Goal: Transaction & Acquisition: Purchase product/service

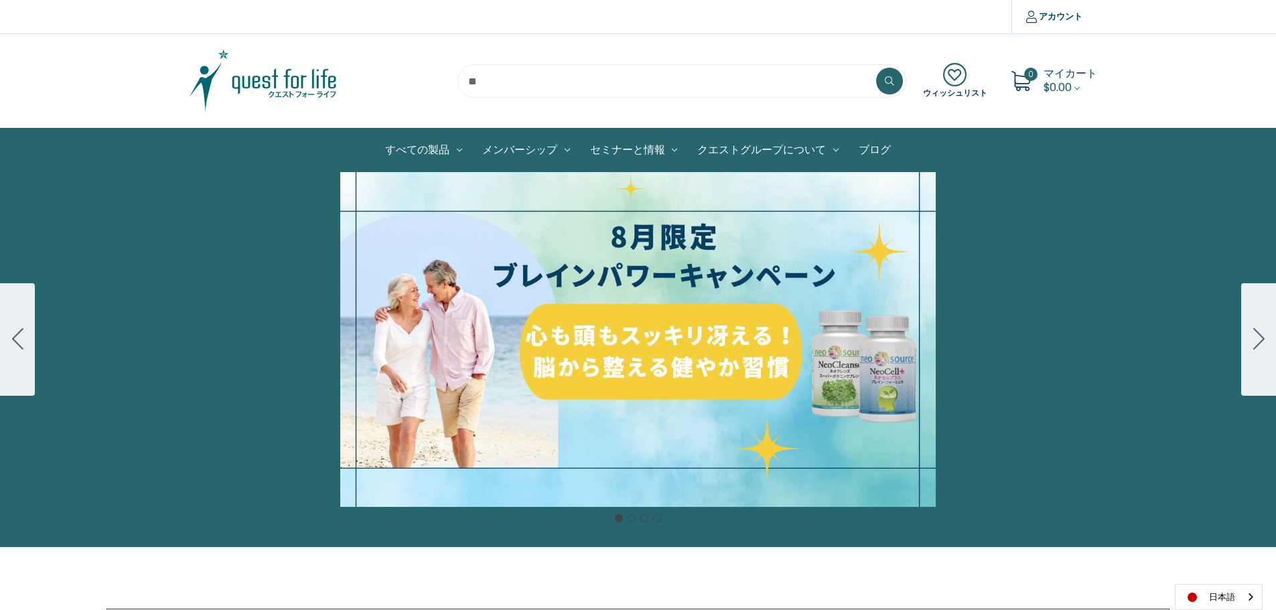
click at [1245, 345] on button "Go to slide 2" at bounding box center [1258, 339] width 35 height 113
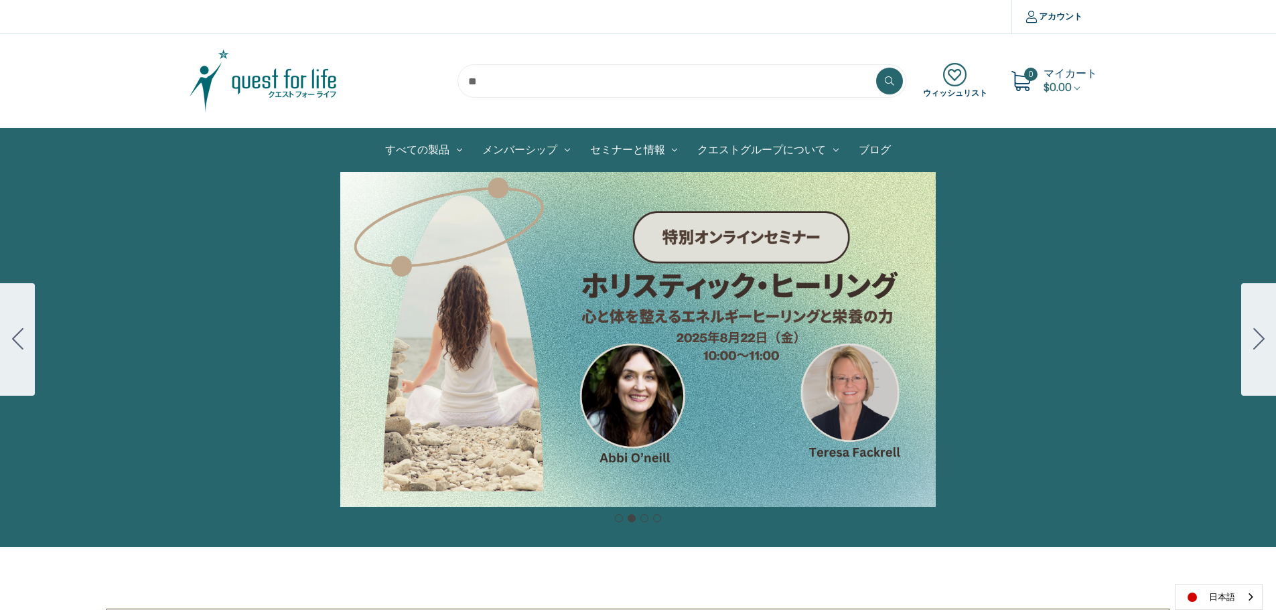
click at [571, 296] on div "カルーセル・タイトル カルーセルスライドに説明を追加します。複数の販売を促進するために使用することができます。 販売中" at bounding box center [638, 339] width 1276 height 335
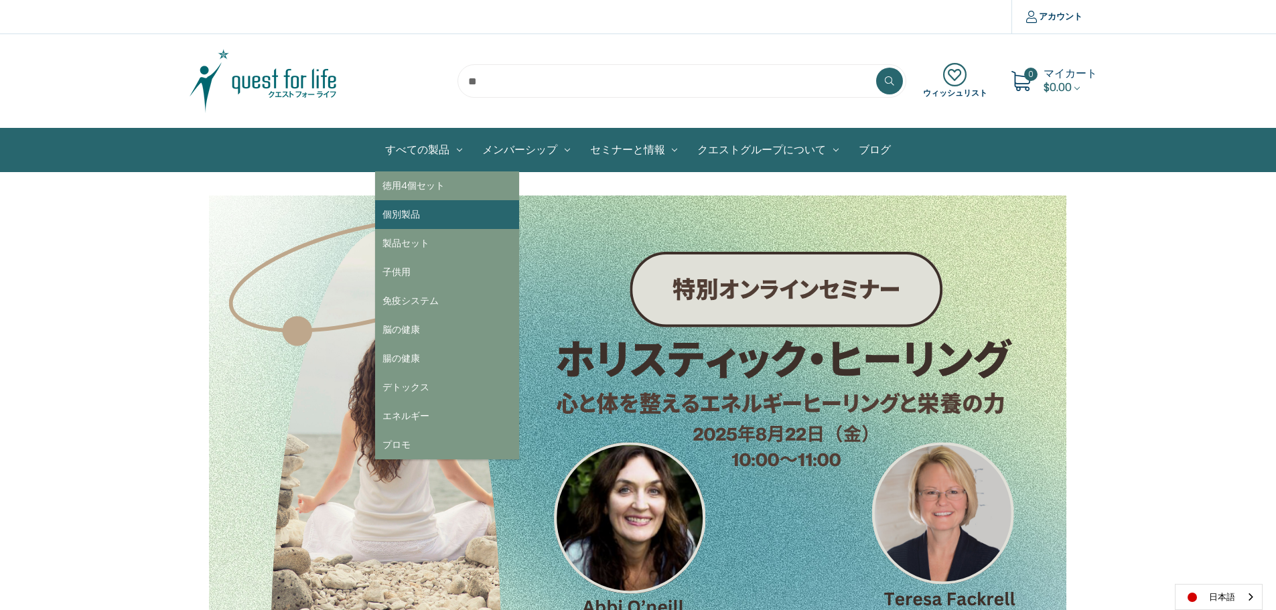
click at [417, 218] on link "個別製品" at bounding box center [447, 214] width 144 height 29
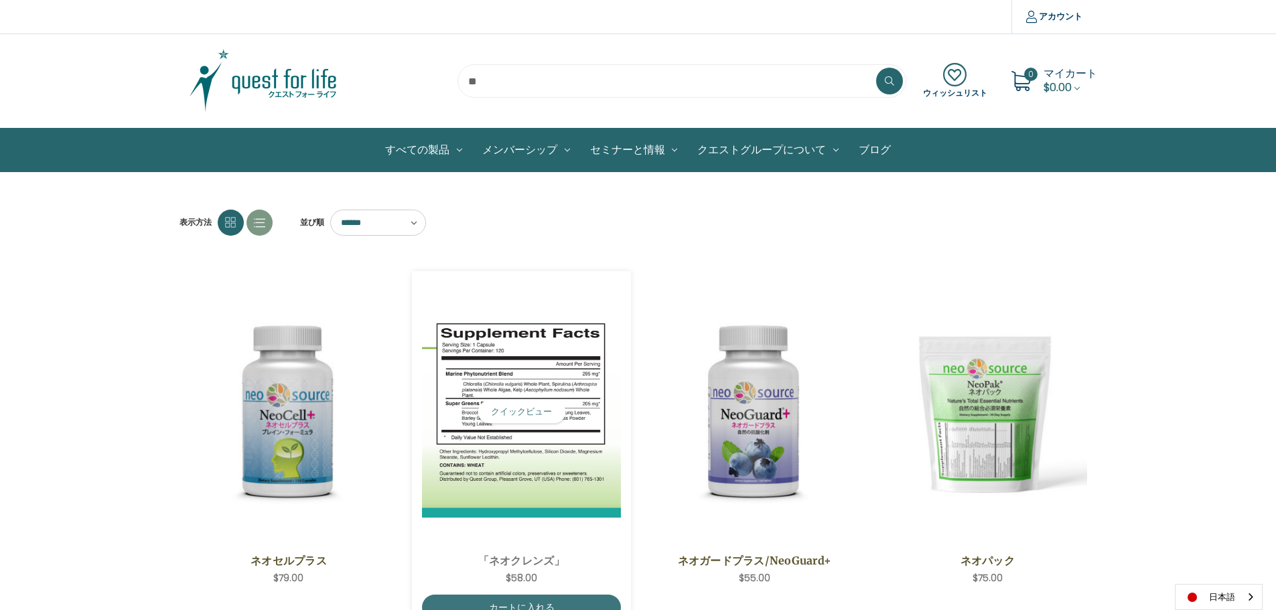
click at [472, 484] on img "NeoCleanse,$58.00\a" at bounding box center [521, 412] width 199 height 212
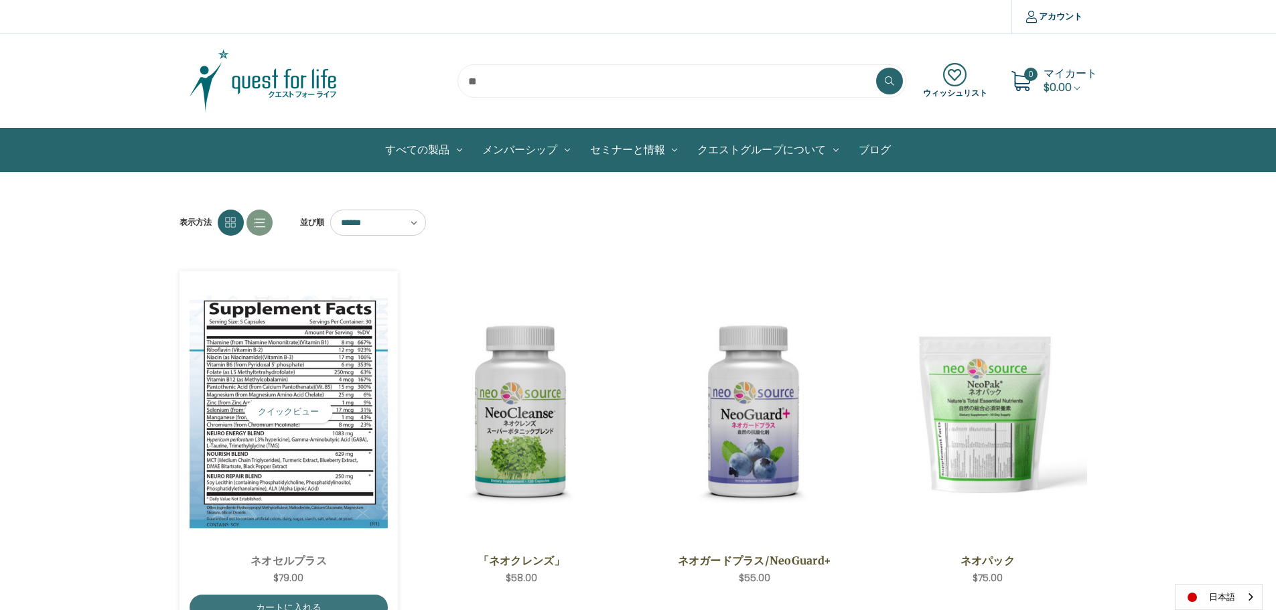
click at [297, 496] on img "NeoCell Plus,$79.00\a" at bounding box center [289, 412] width 199 height 232
